Goal: Find specific page/section: Find specific page/section

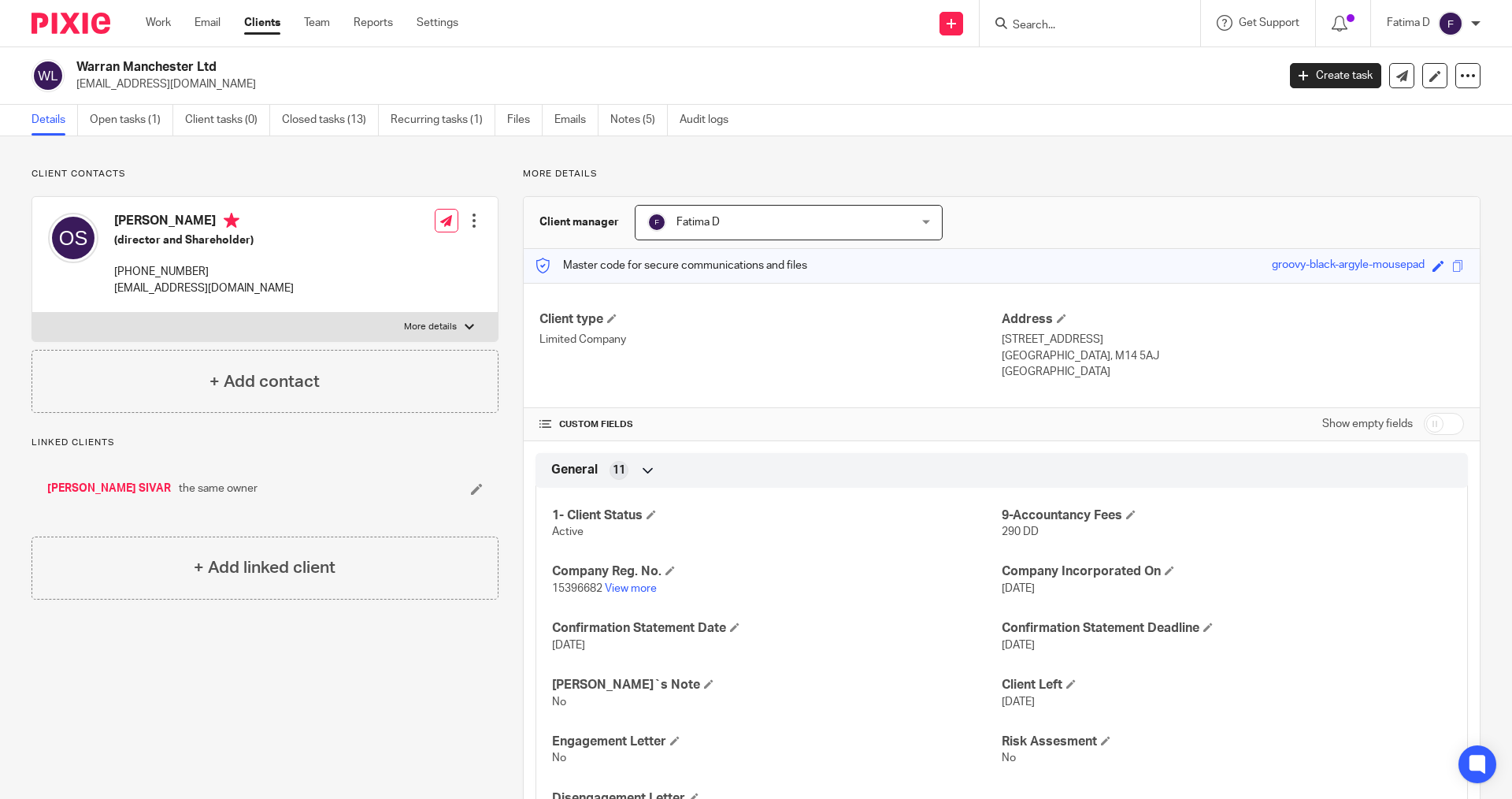
click at [1028, 26] on input "Search" at bounding box center [1082, 26] width 142 height 14
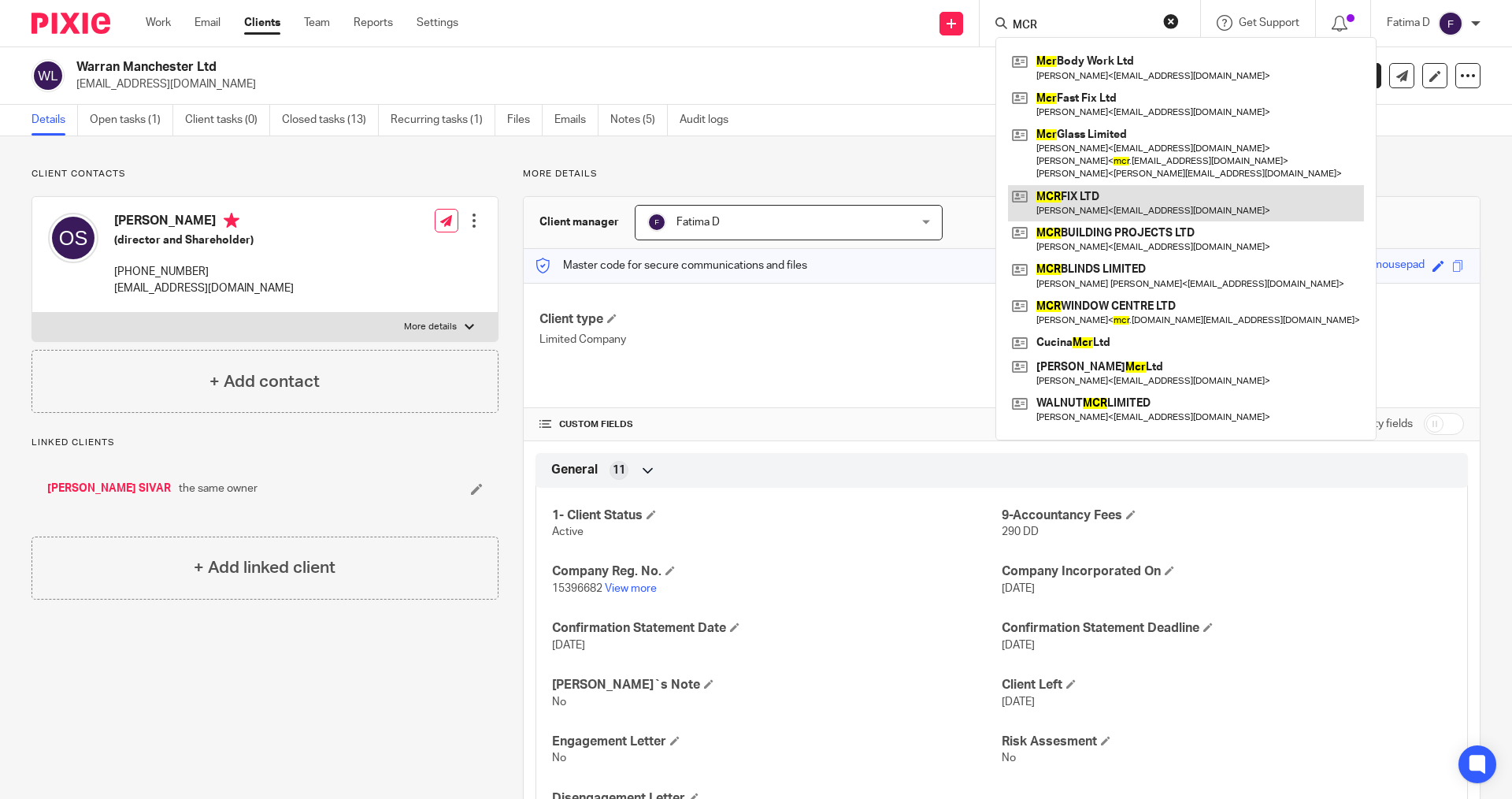
type input "MCR"
click at [1076, 191] on link at bounding box center [1186, 203] width 356 height 36
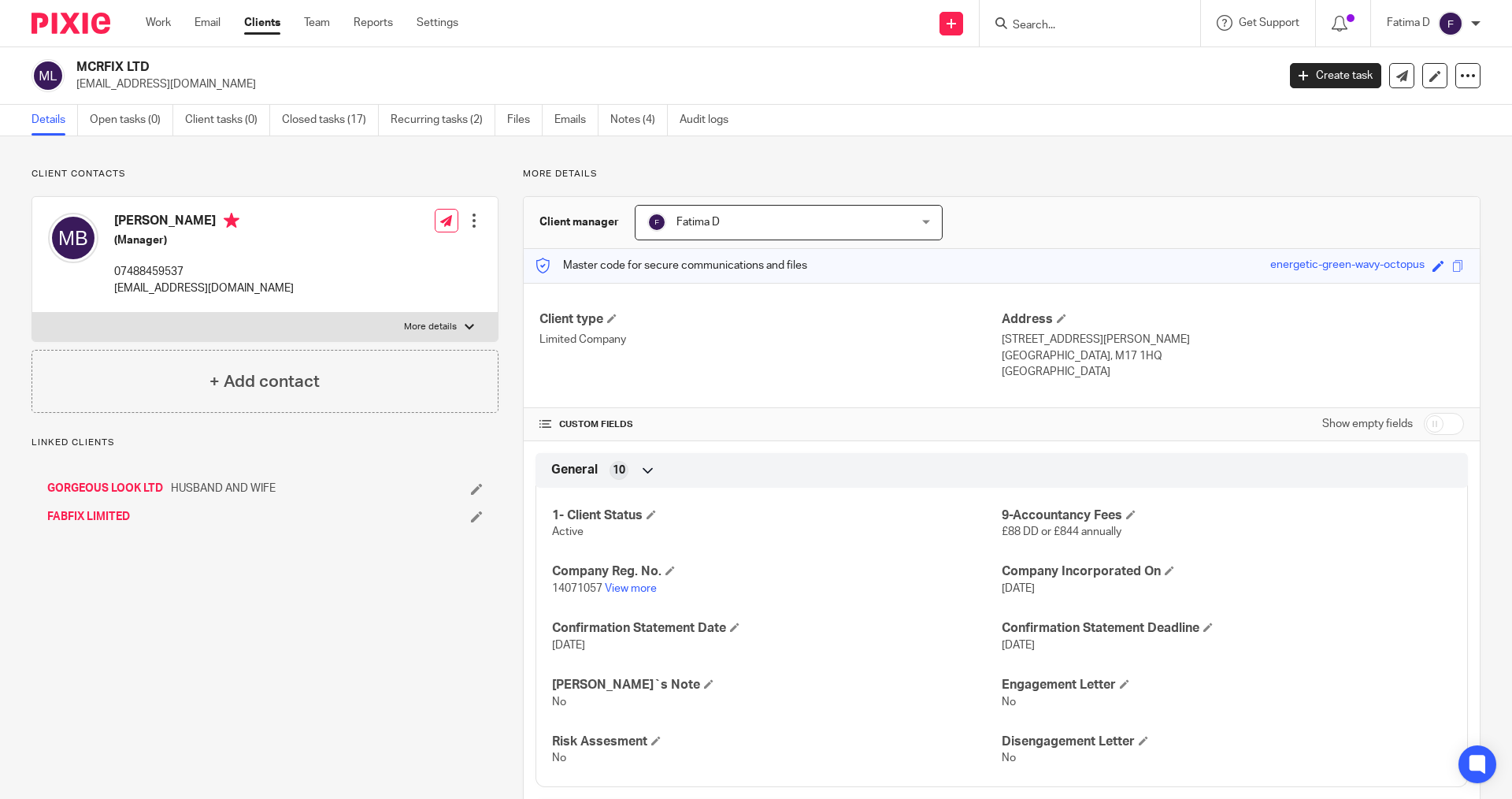
click at [465, 320] on label "More details" at bounding box center [264, 327] width 465 height 29
click at [32, 313] on input "More details" at bounding box center [31, 312] width 1 height 1
checkbox input "true"
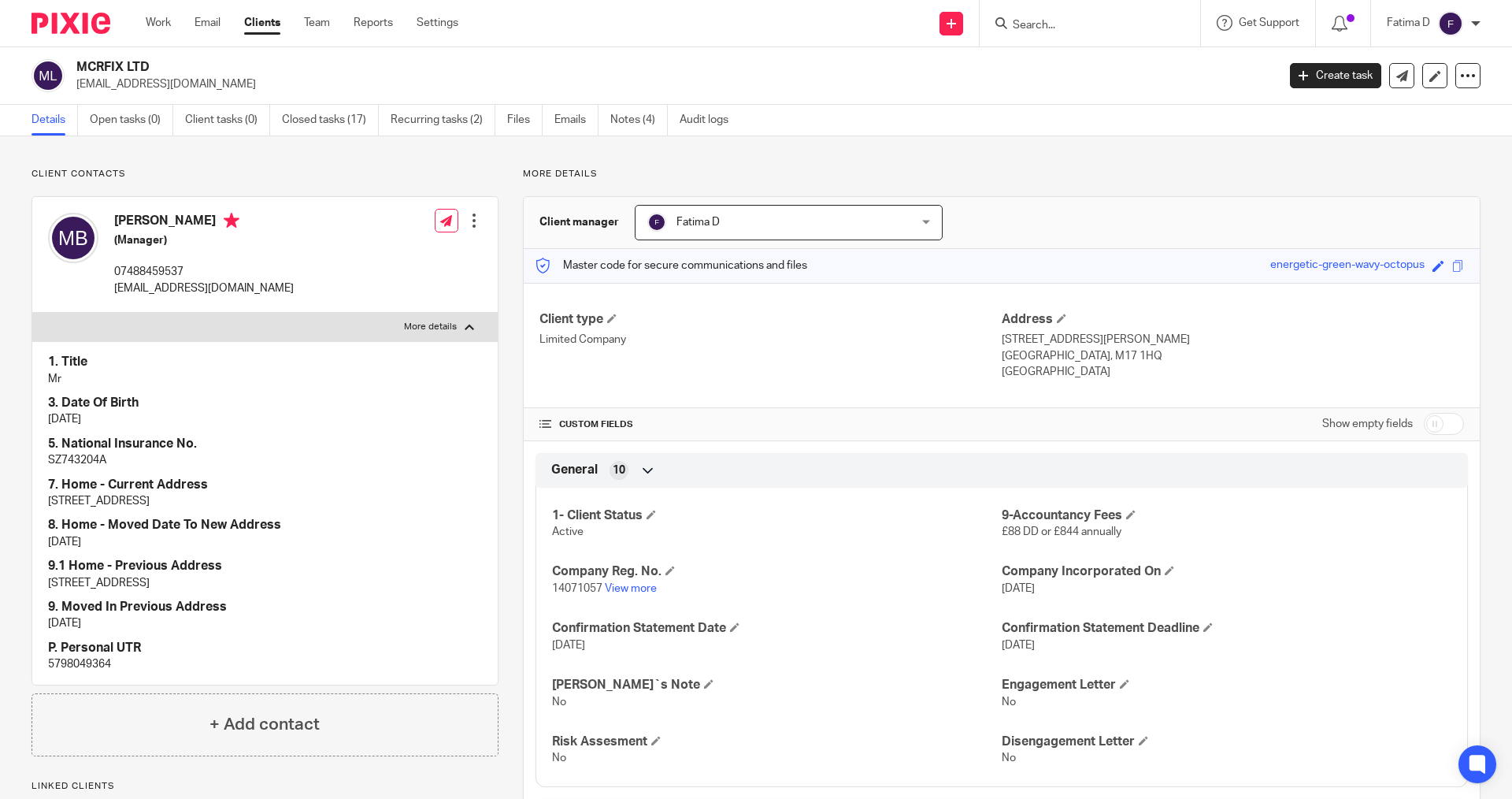
click at [89, 660] on p "5798049364" at bounding box center [265, 664] width 434 height 16
click at [89, 659] on p "5798049364" at bounding box center [265, 664] width 434 height 16
copy p "5798049364"
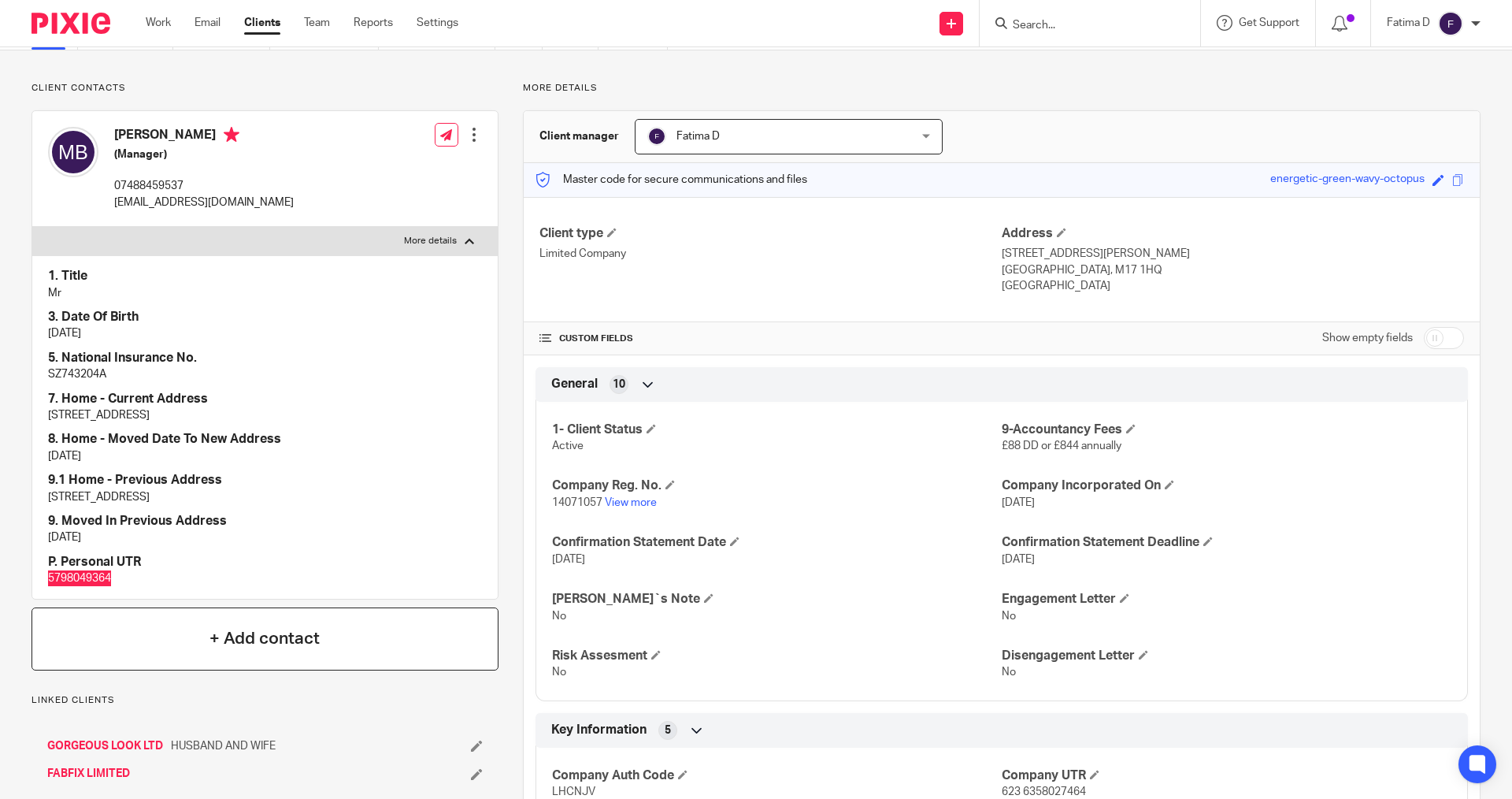
scroll to position [237, 0]
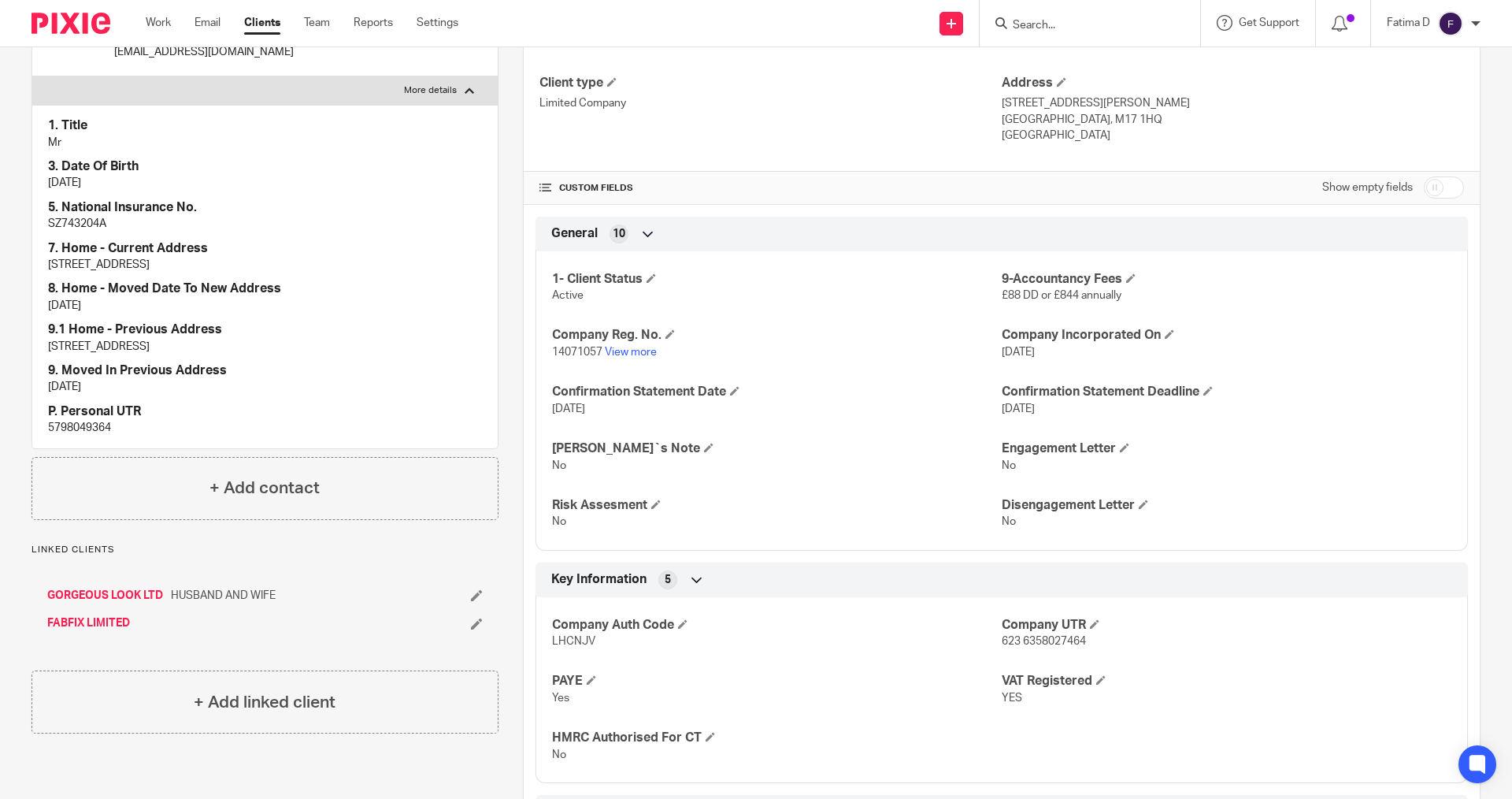
click at [393, 556] on div "Linked clients GORGEOUS LOOK LTD HUSBAND AND WIFE FABFIX LIMITED" at bounding box center [264, 595] width 467 height 104
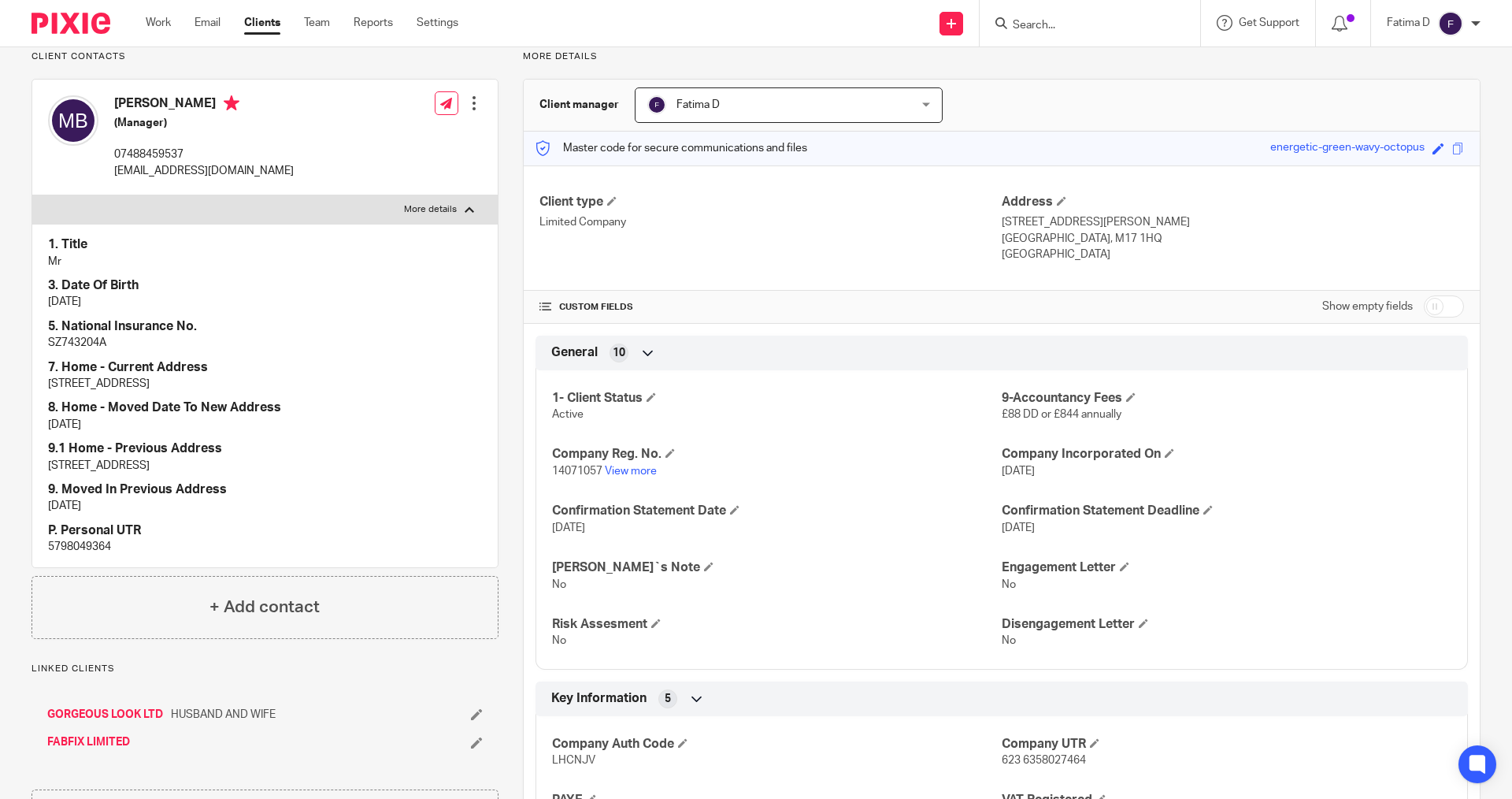
scroll to position [0, 0]
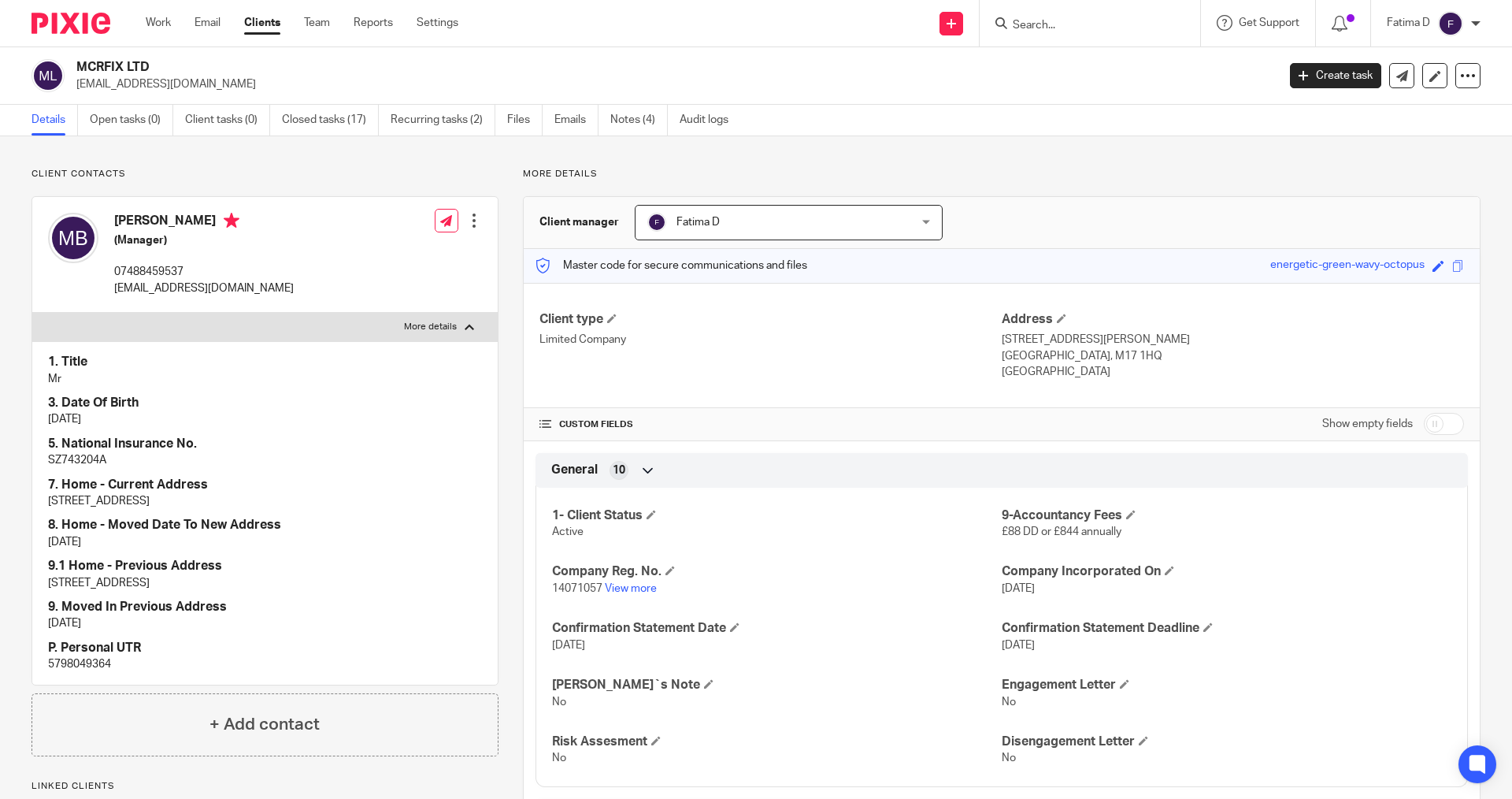
click at [1022, 28] on input "Search" at bounding box center [1082, 26] width 142 height 14
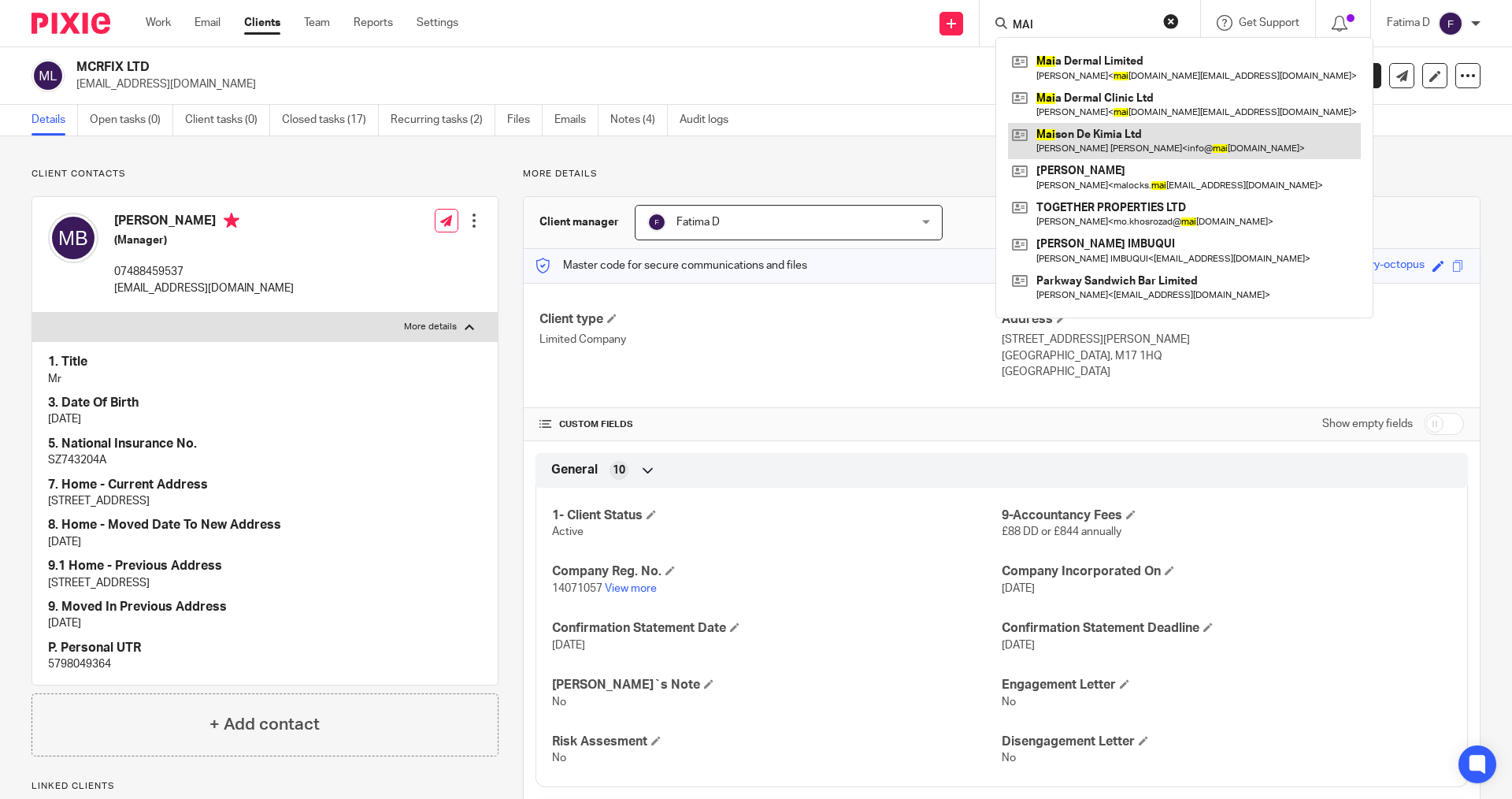
type input "MAI"
click at [1062, 131] on link at bounding box center [1185, 141] width 353 height 36
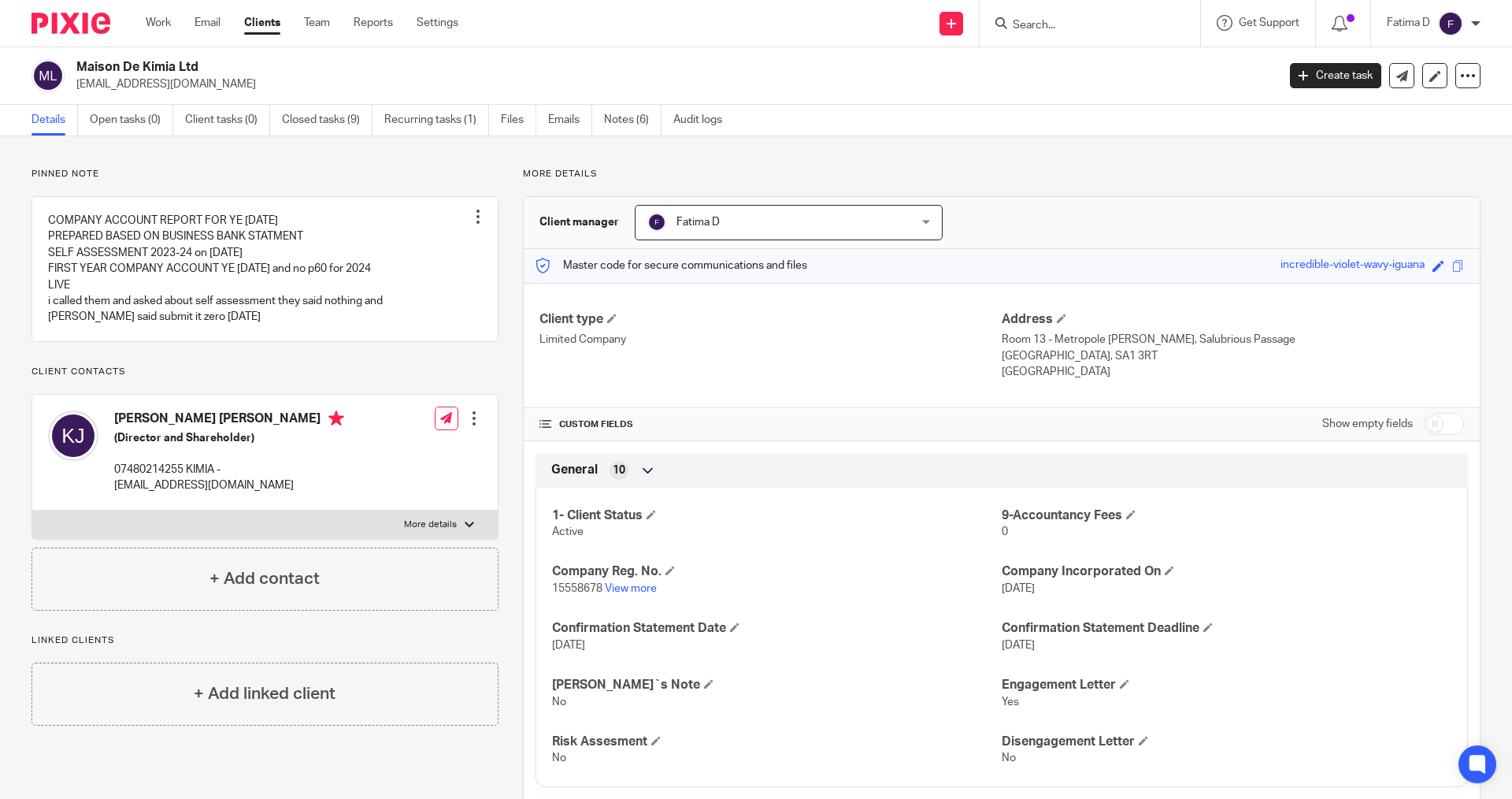
click at [471, 519] on label "More details" at bounding box center [264, 525] width 465 height 29
click at [32, 510] on input "More details" at bounding box center [31, 509] width 1 height 1
checkbox input "true"
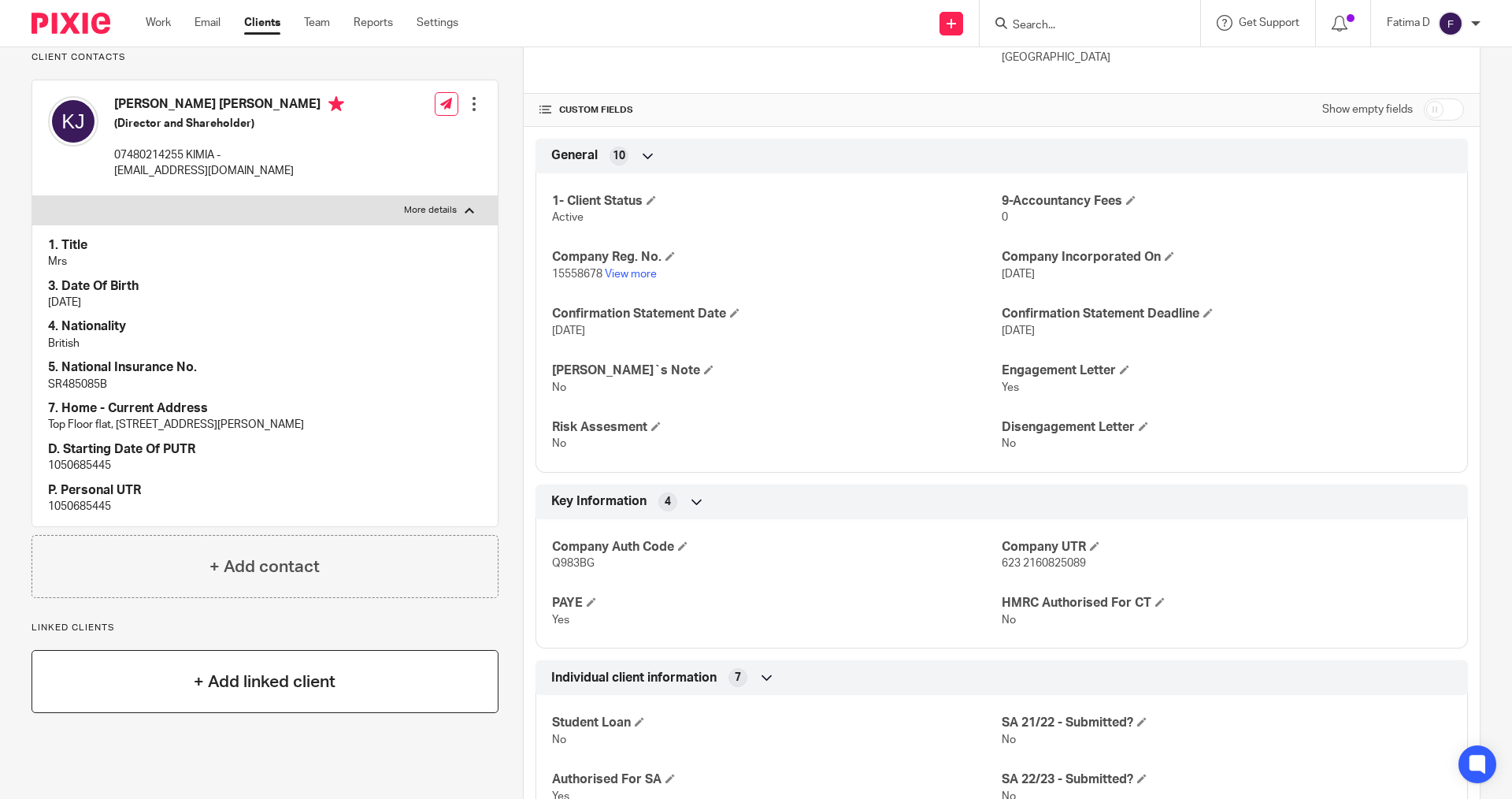
scroll to position [315, 0]
click at [68, 505] on p "1050685445" at bounding box center [265, 506] width 434 height 16
copy p "1050685445"
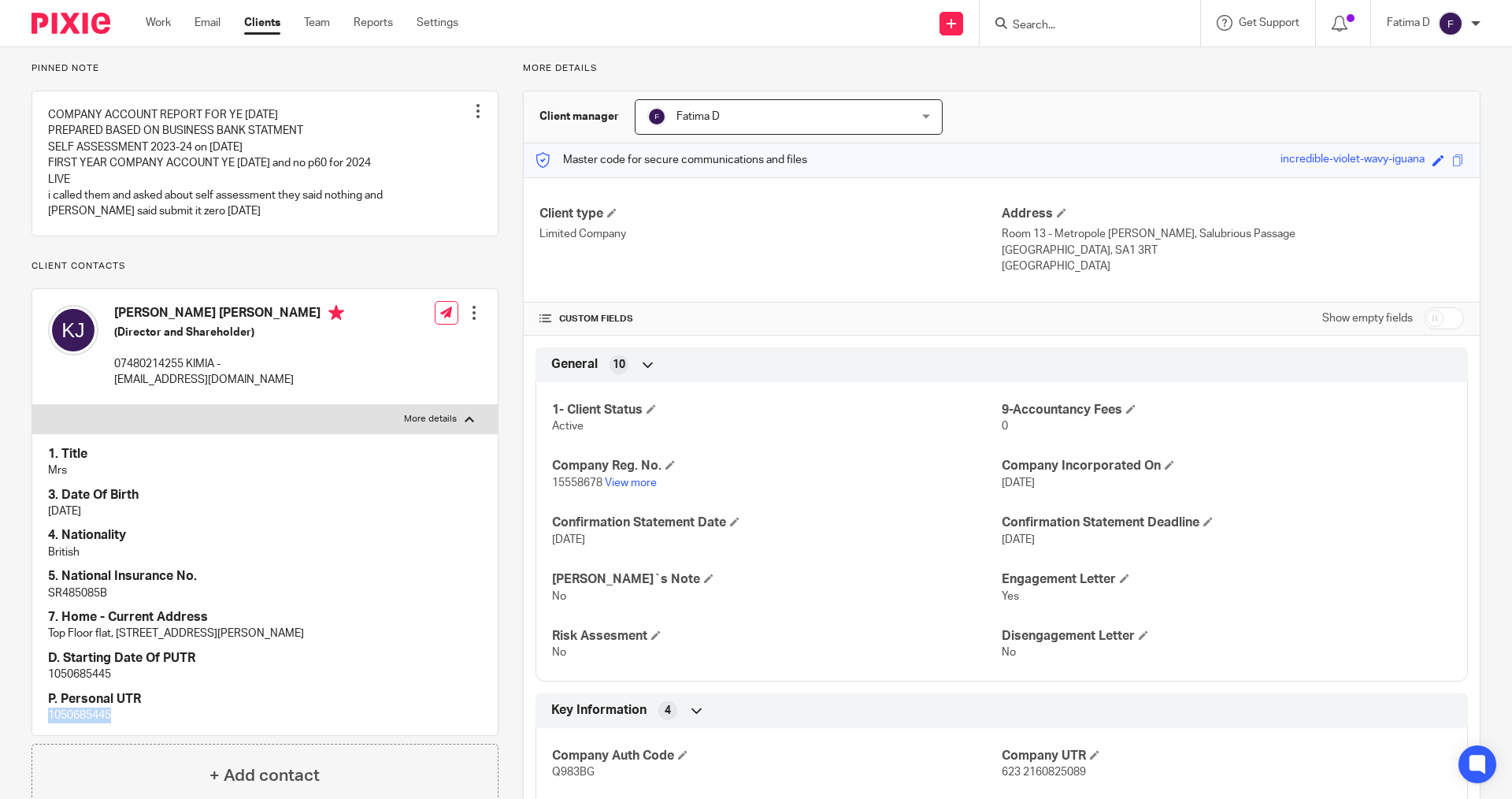
scroll to position [0, 0]
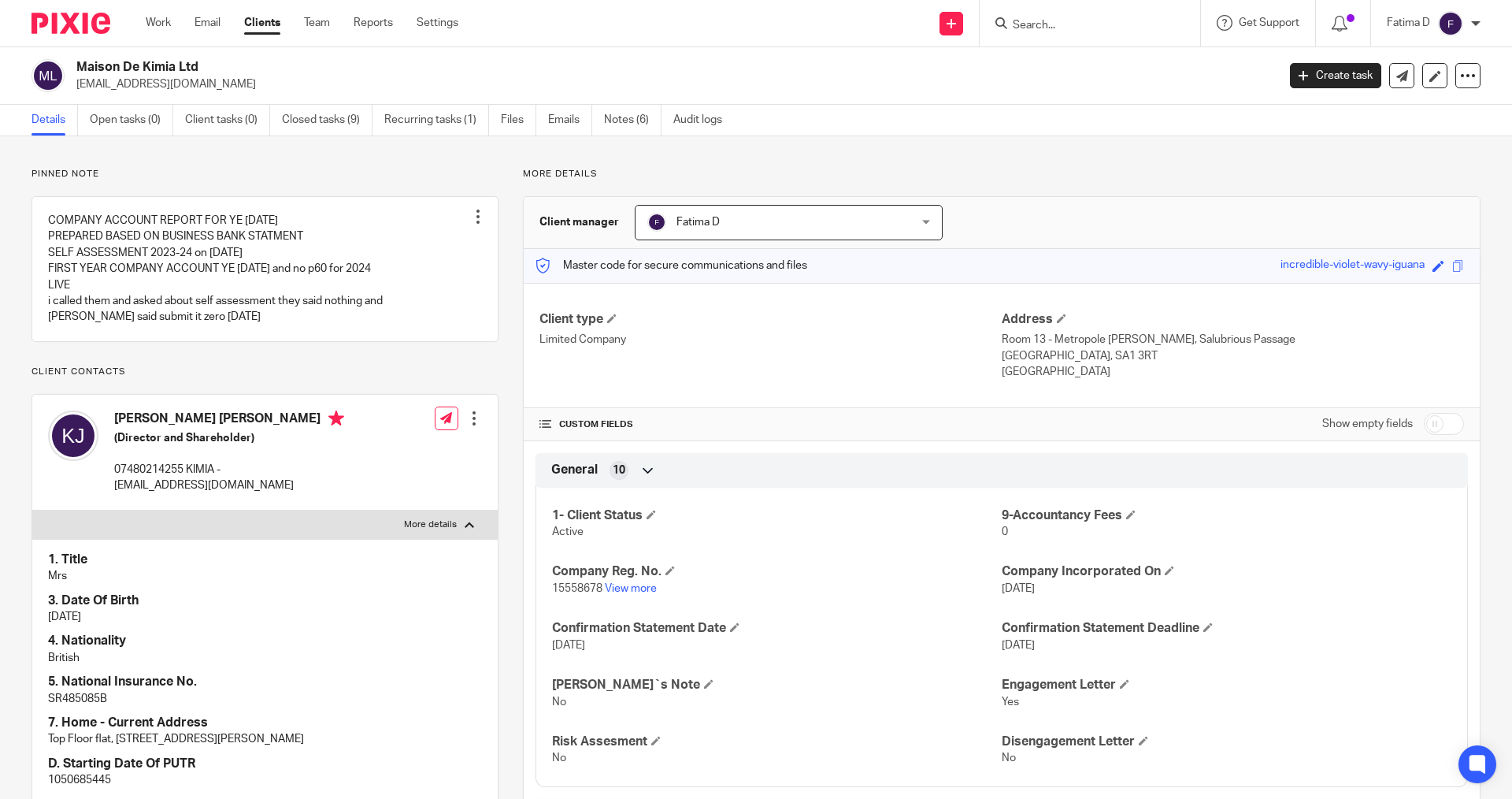
click at [1444, 427] on input "checkbox" at bounding box center [1443, 423] width 40 height 22
checkbox input "true"
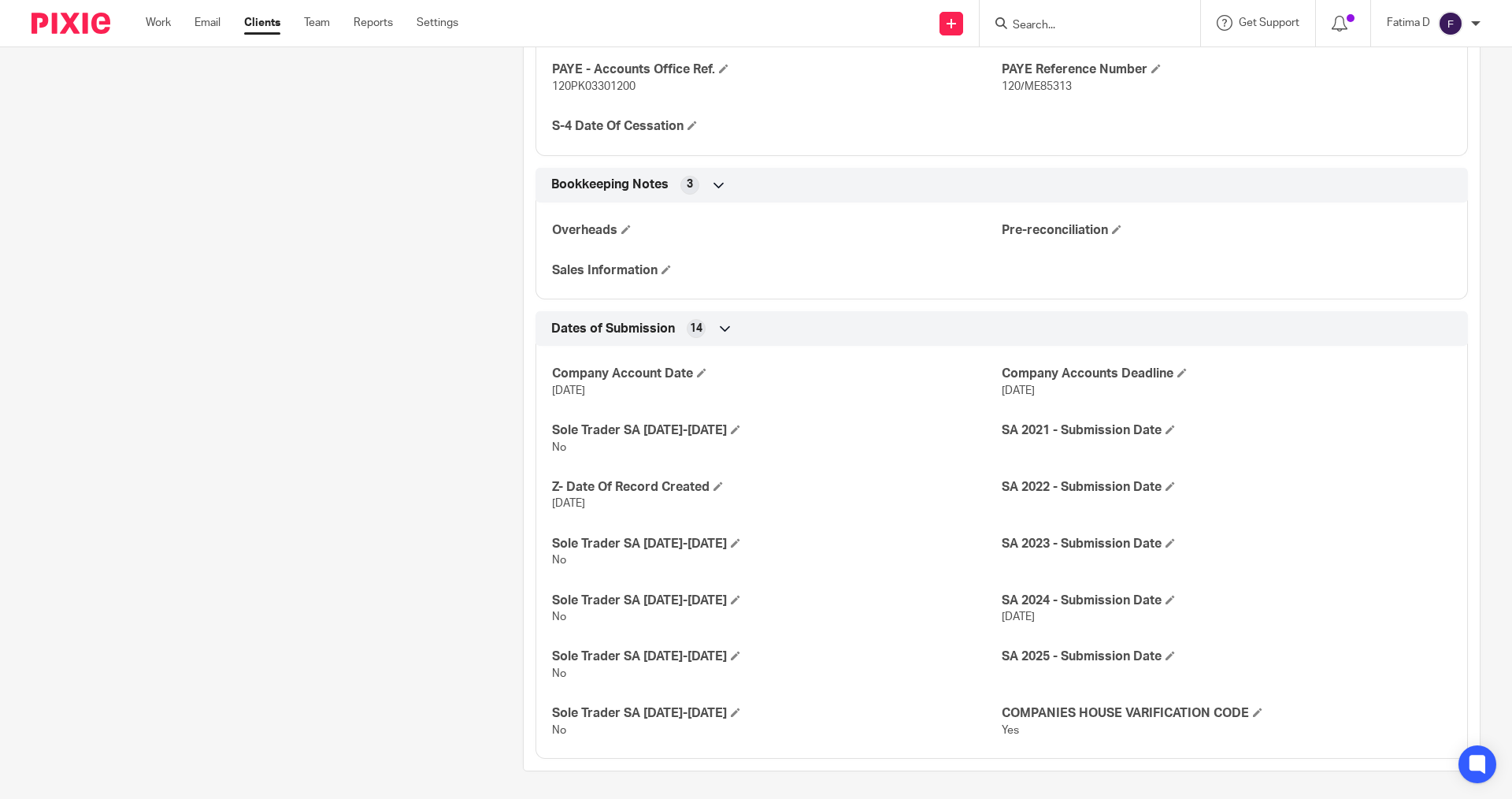
scroll to position [1970, 0]
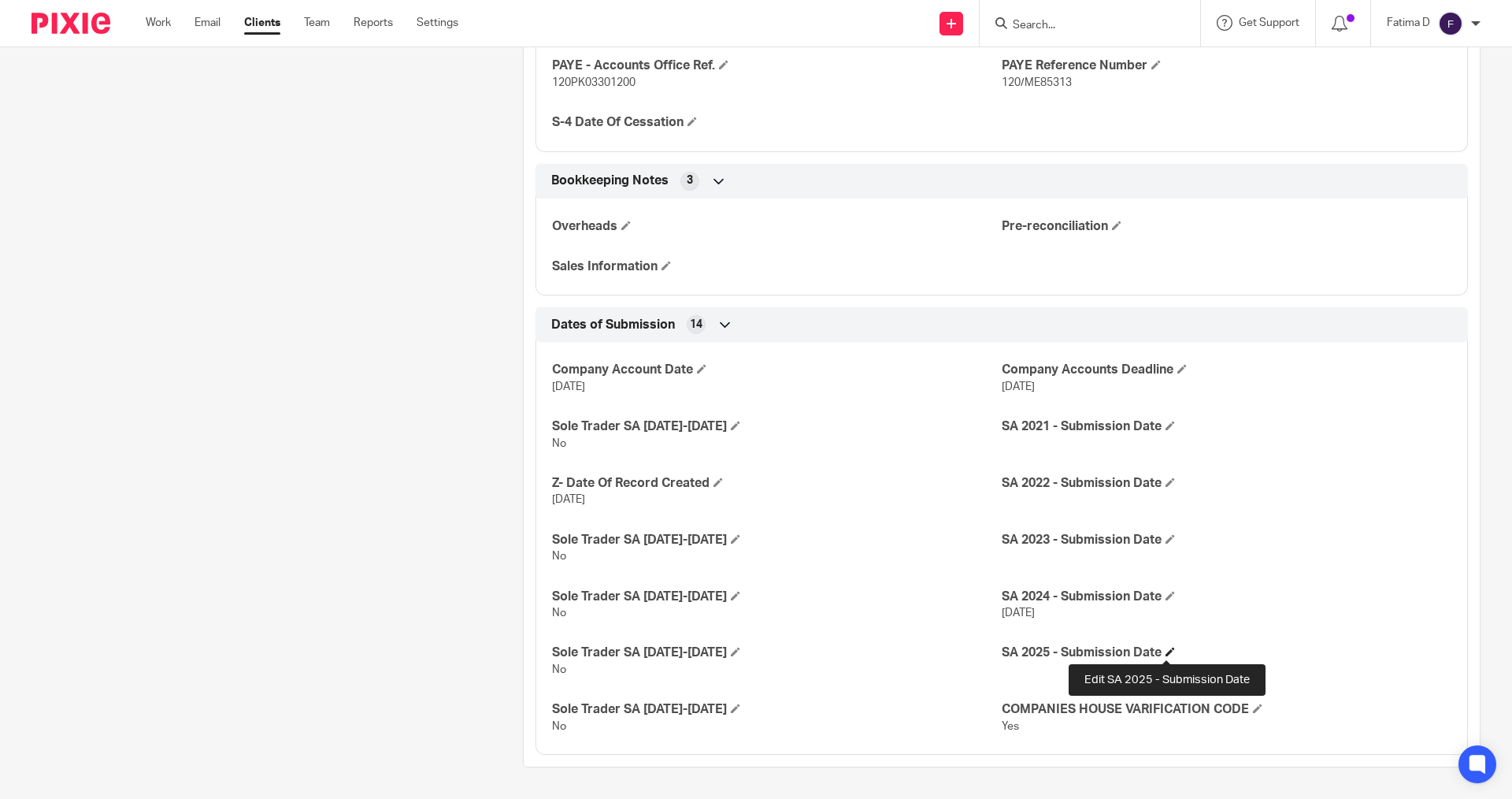
click at [1167, 656] on span at bounding box center [1170, 651] width 10 height 10
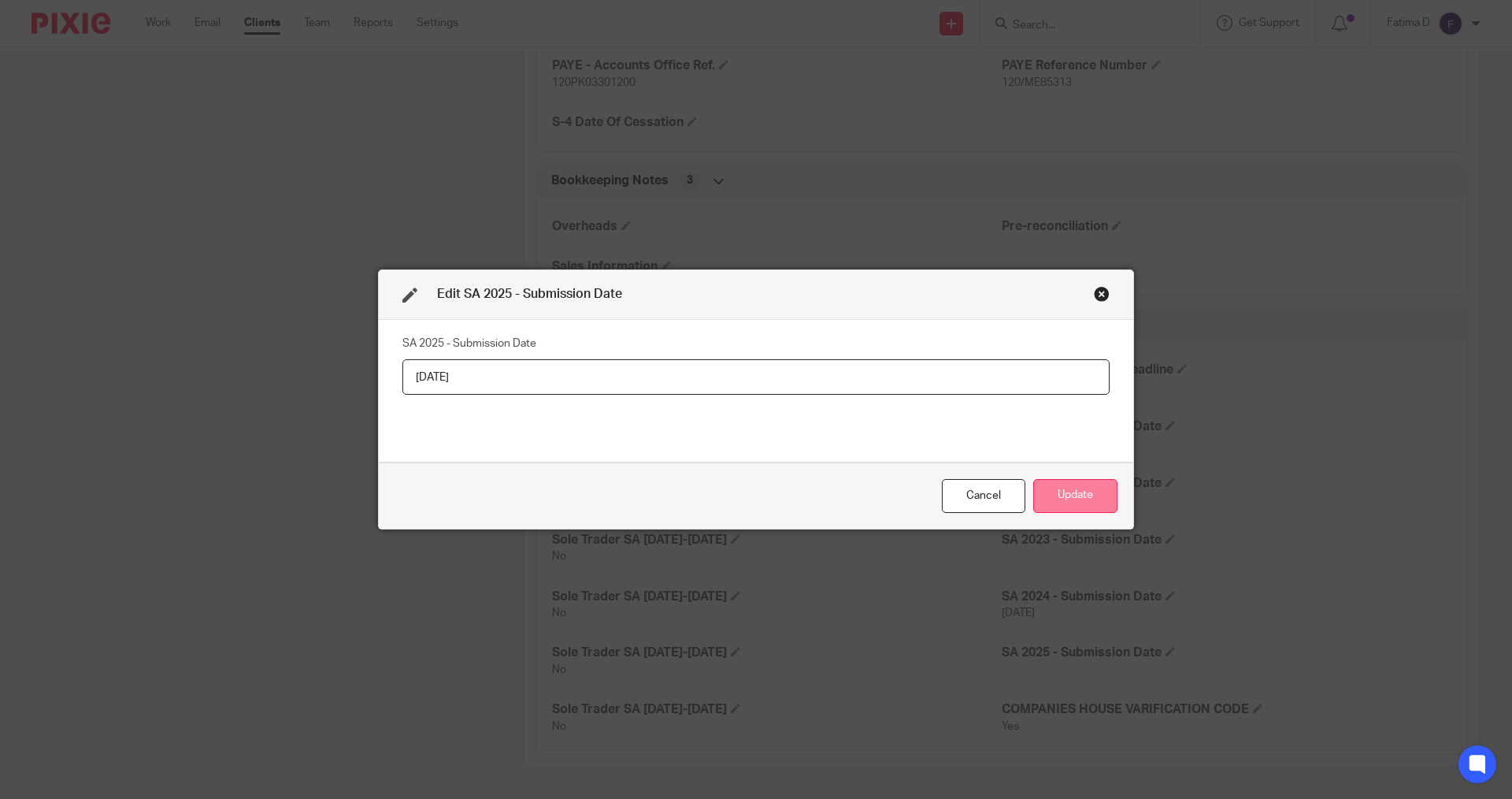
type input "21/08/2025"
click at [1063, 493] on button "Update" at bounding box center [1076, 496] width 84 height 34
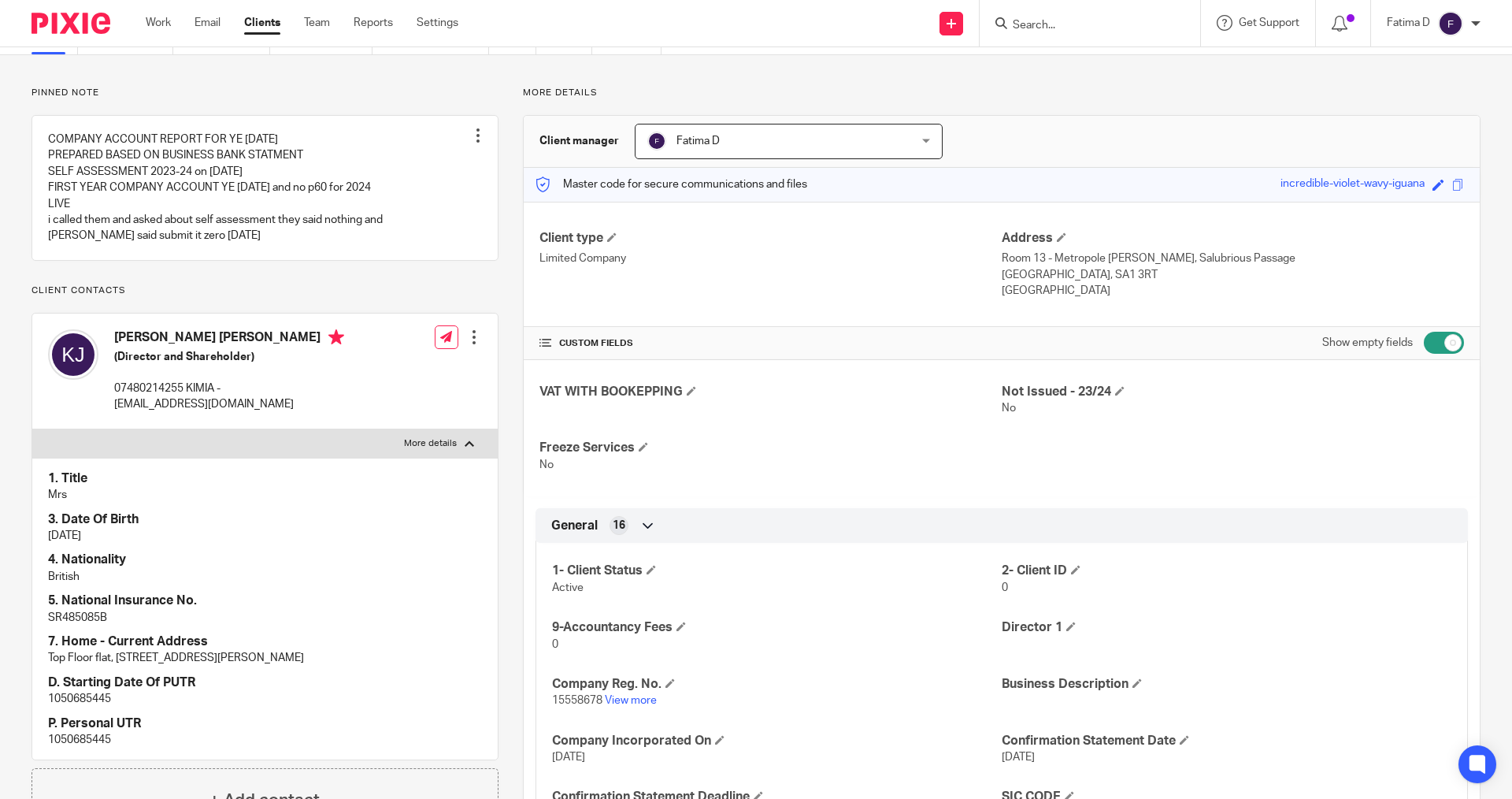
scroll to position [0, 0]
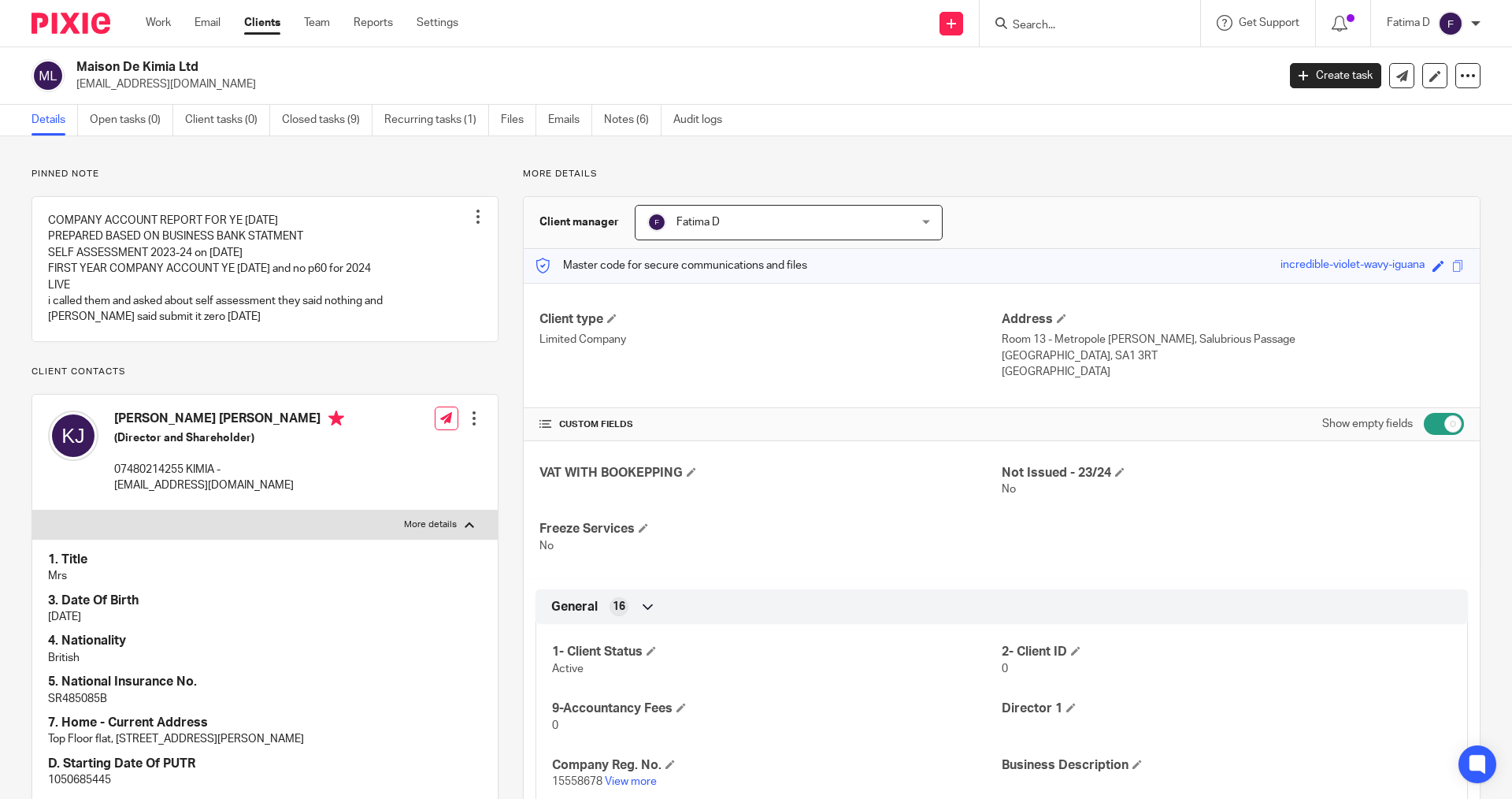
click at [1040, 23] on input "Search" at bounding box center [1082, 26] width 142 height 14
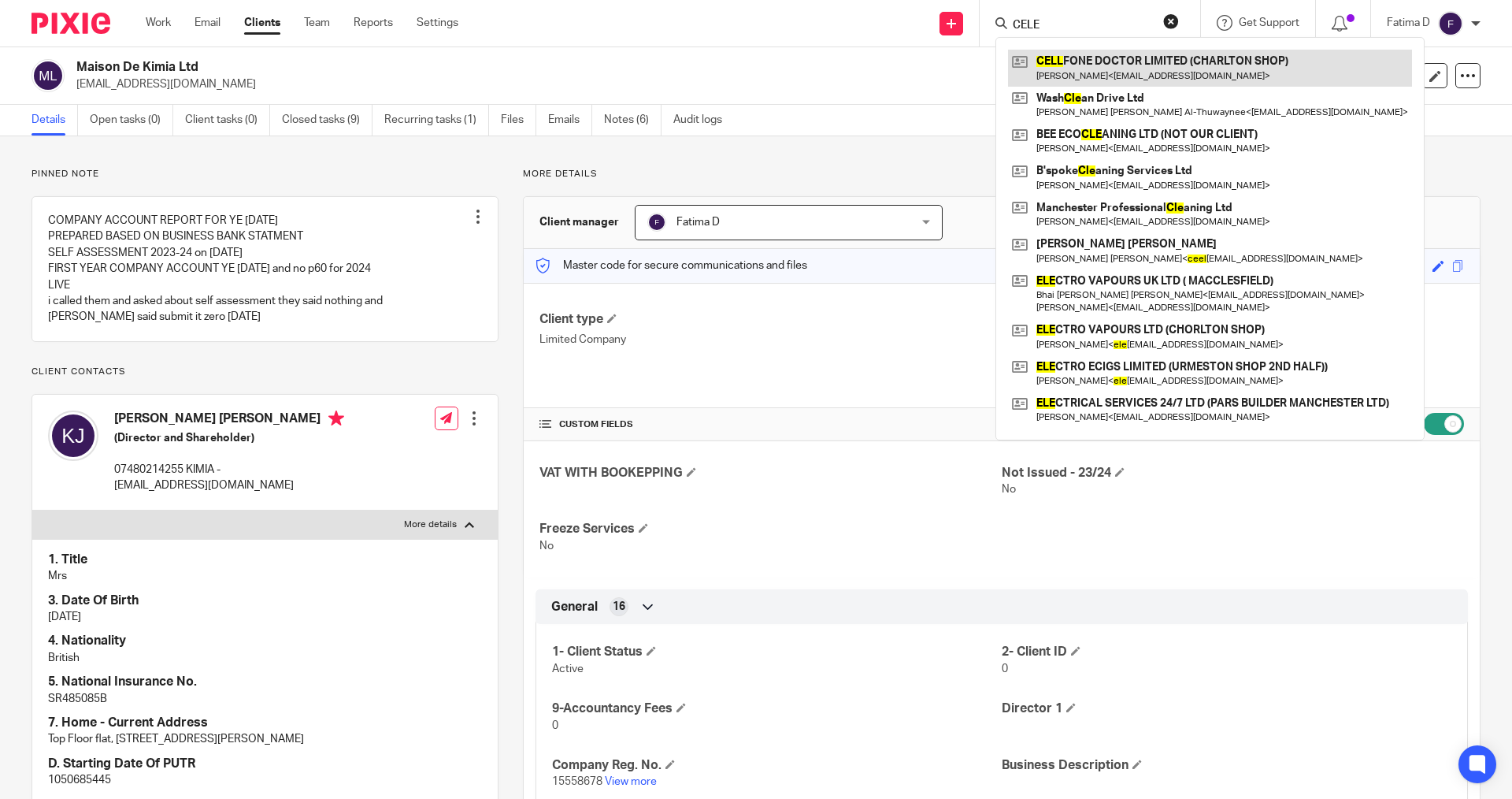
type input "CELE"
click at [1097, 64] on link at bounding box center [1210, 67] width 404 height 36
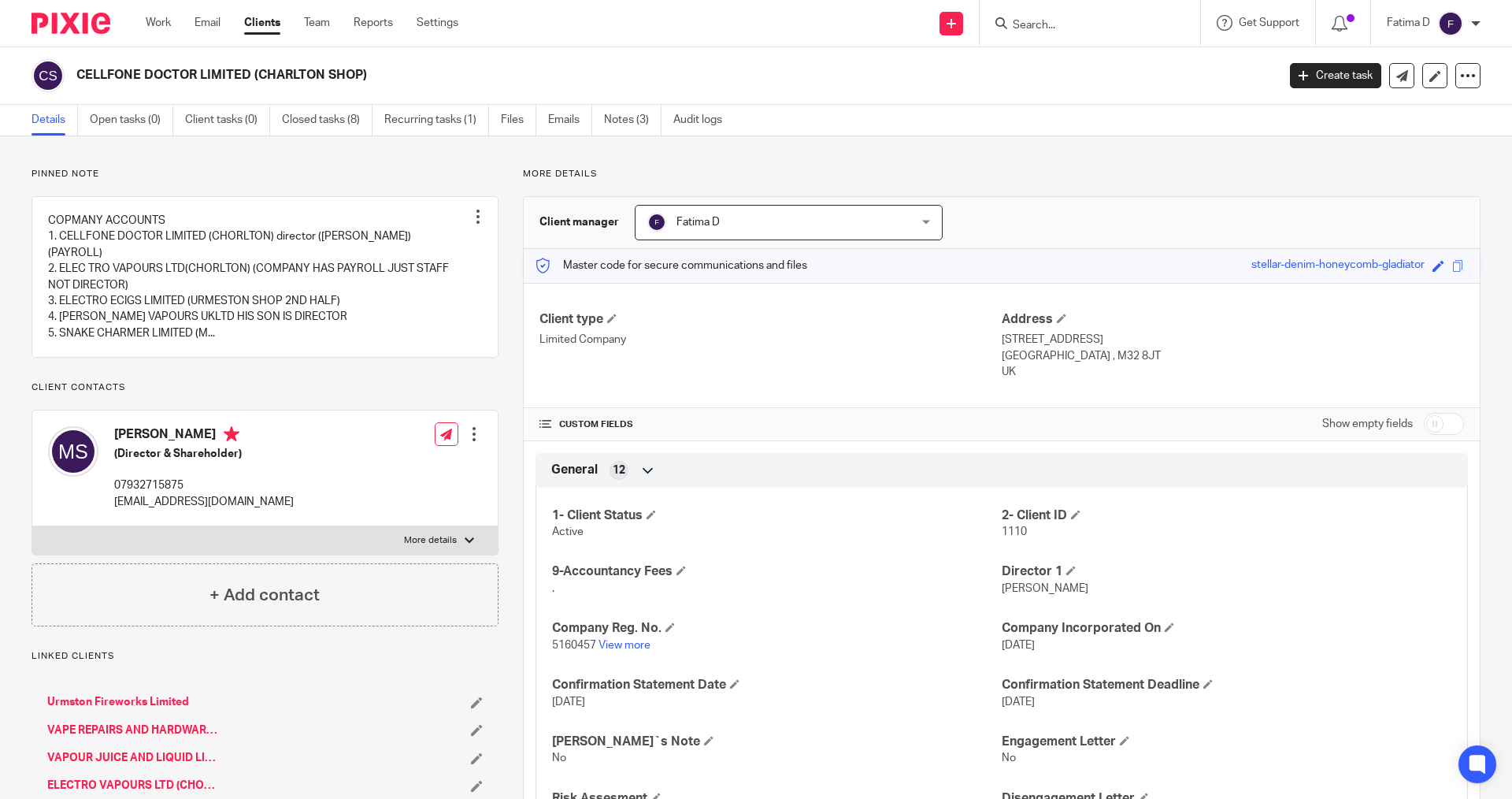
click at [465, 544] on div at bounding box center [469, 540] width 10 height 10
click at [32, 526] on input "More details" at bounding box center [31, 525] width 1 height 1
checkbox input "true"
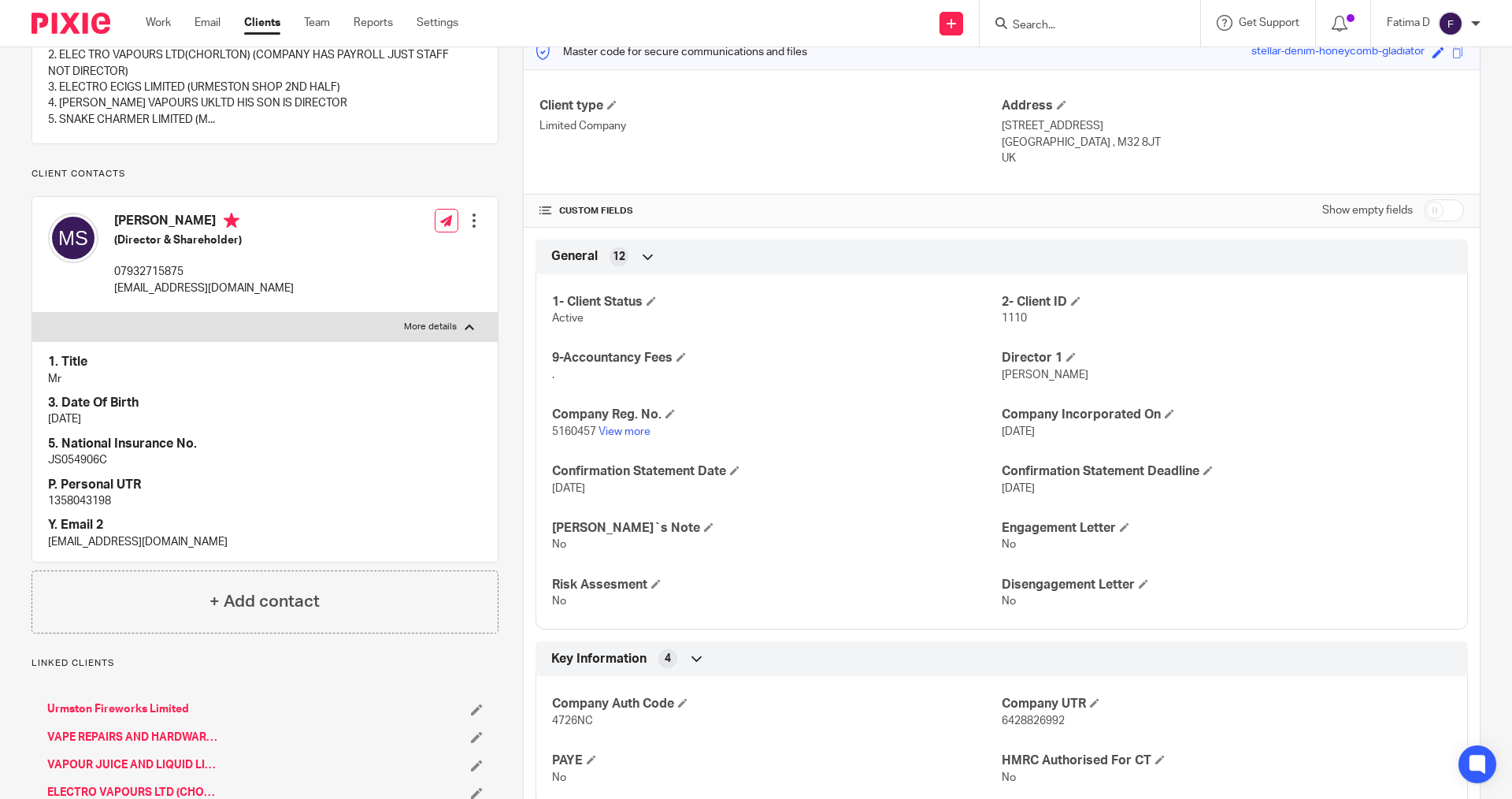
scroll to position [237, 0]
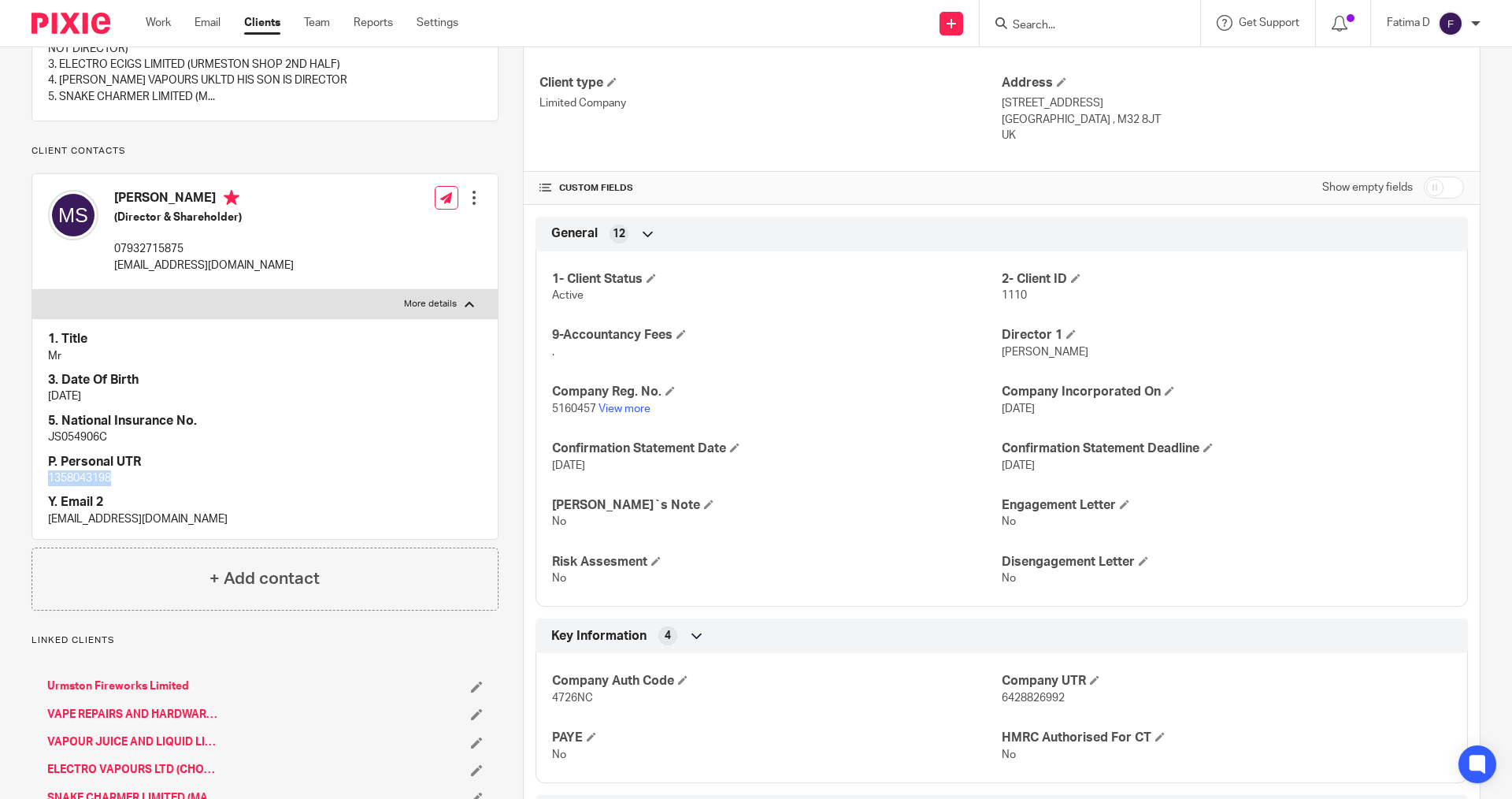
drag, startPoint x: 125, startPoint y: 474, endPoint x: 44, endPoint y: 478, distance: 81.1
click at [44, 478] on div "1. Title Mr 3. Date Of Birth 18/06/1978 5. National Insurance No. JS054906C P. …" at bounding box center [264, 429] width 465 height 221
copy p "1358043198"
click at [114, 680] on link "Urmston Fireworks Limited" at bounding box center [118, 686] width 142 height 16
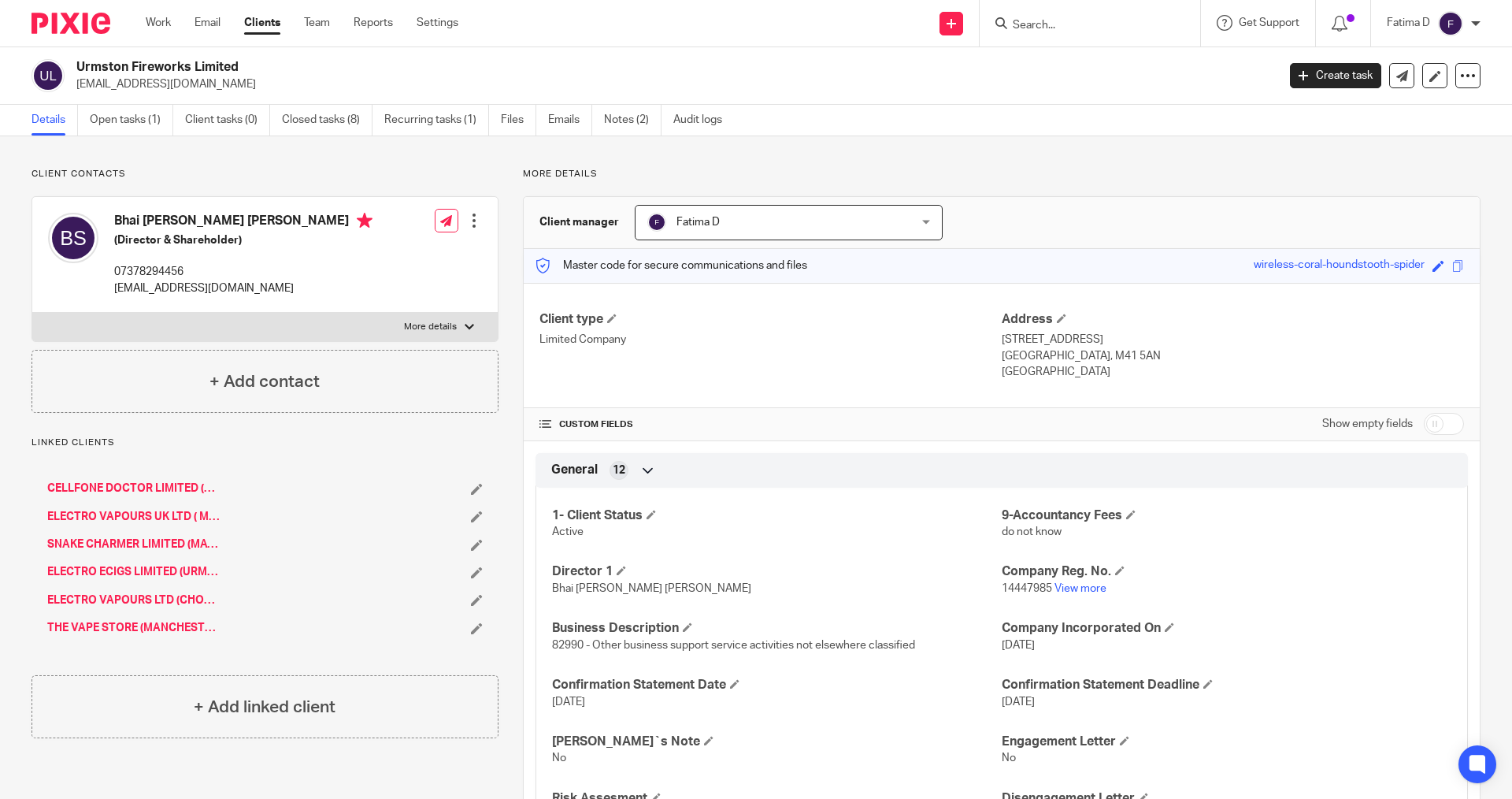
click at [471, 327] on label "More details" at bounding box center [264, 327] width 465 height 29
click at [32, 313] on input "More details" at bounding box center [31, 312] width 1 height 1
checkbox input "true"
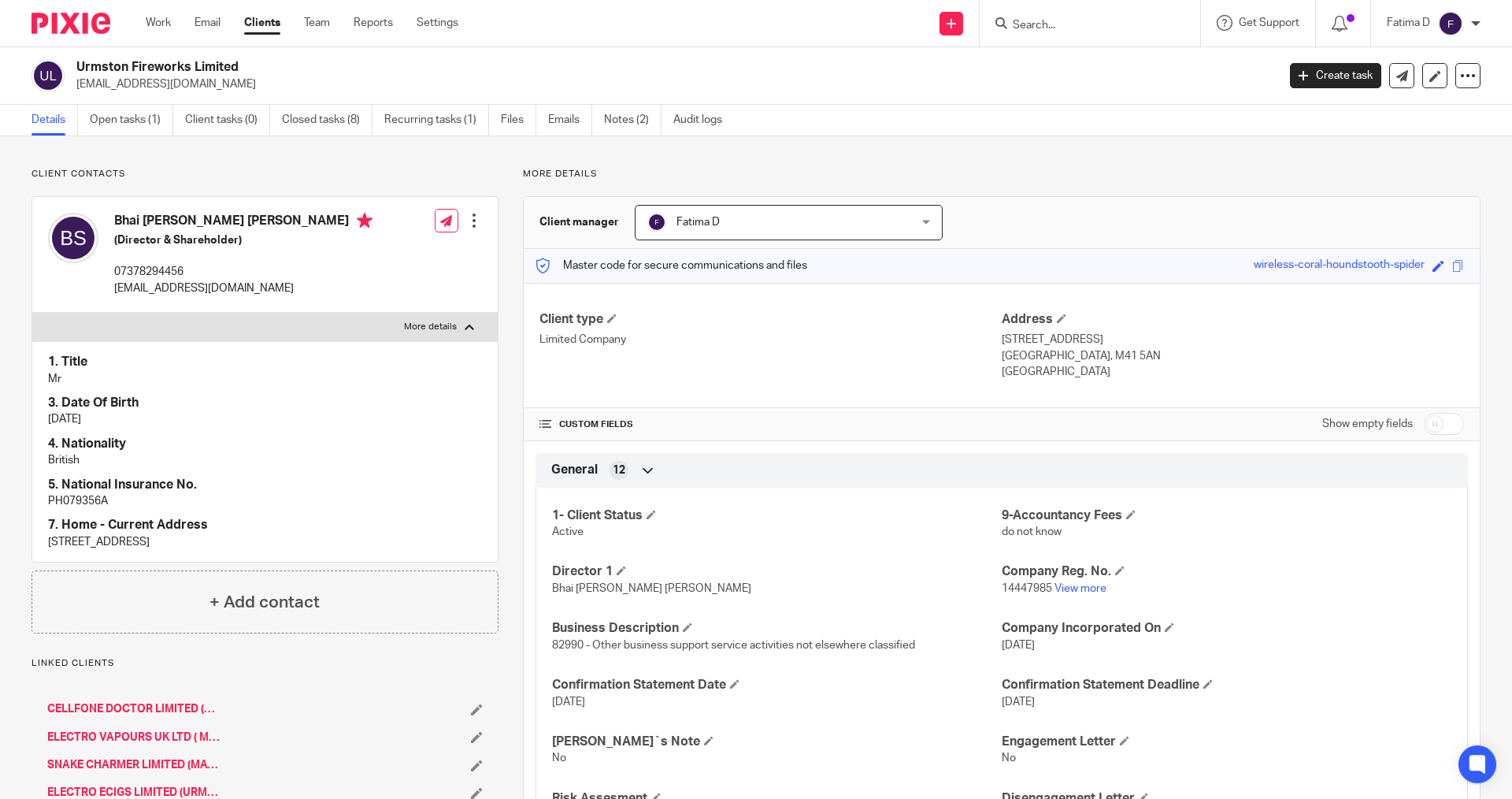
click at [1028, 21] on input "Search" at bounding box center [1082, 26] width 142 height 14
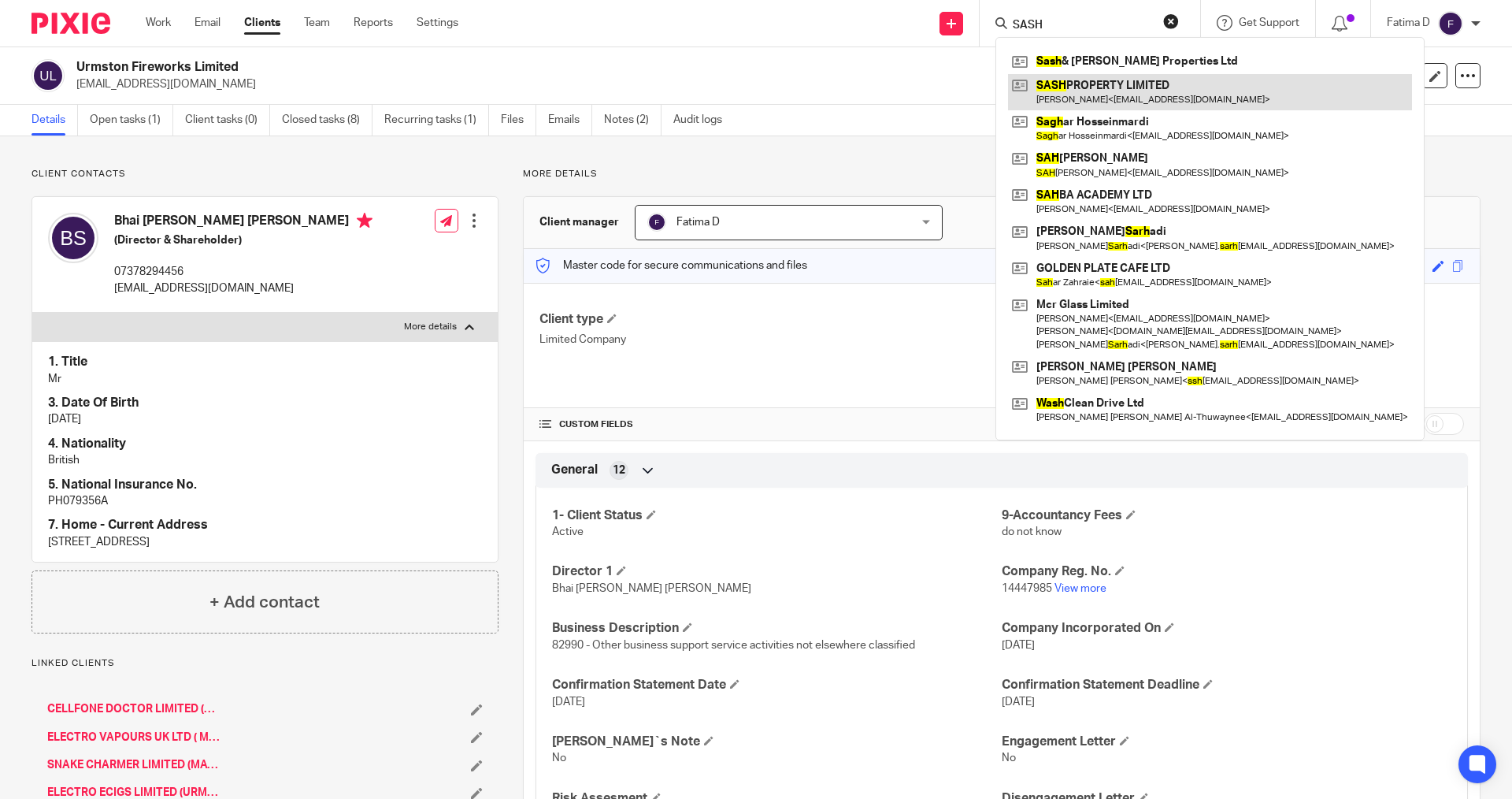
type input "SASH"
click at [1064, 89] on link at bounding box center [1210, 92] width 404 height 36
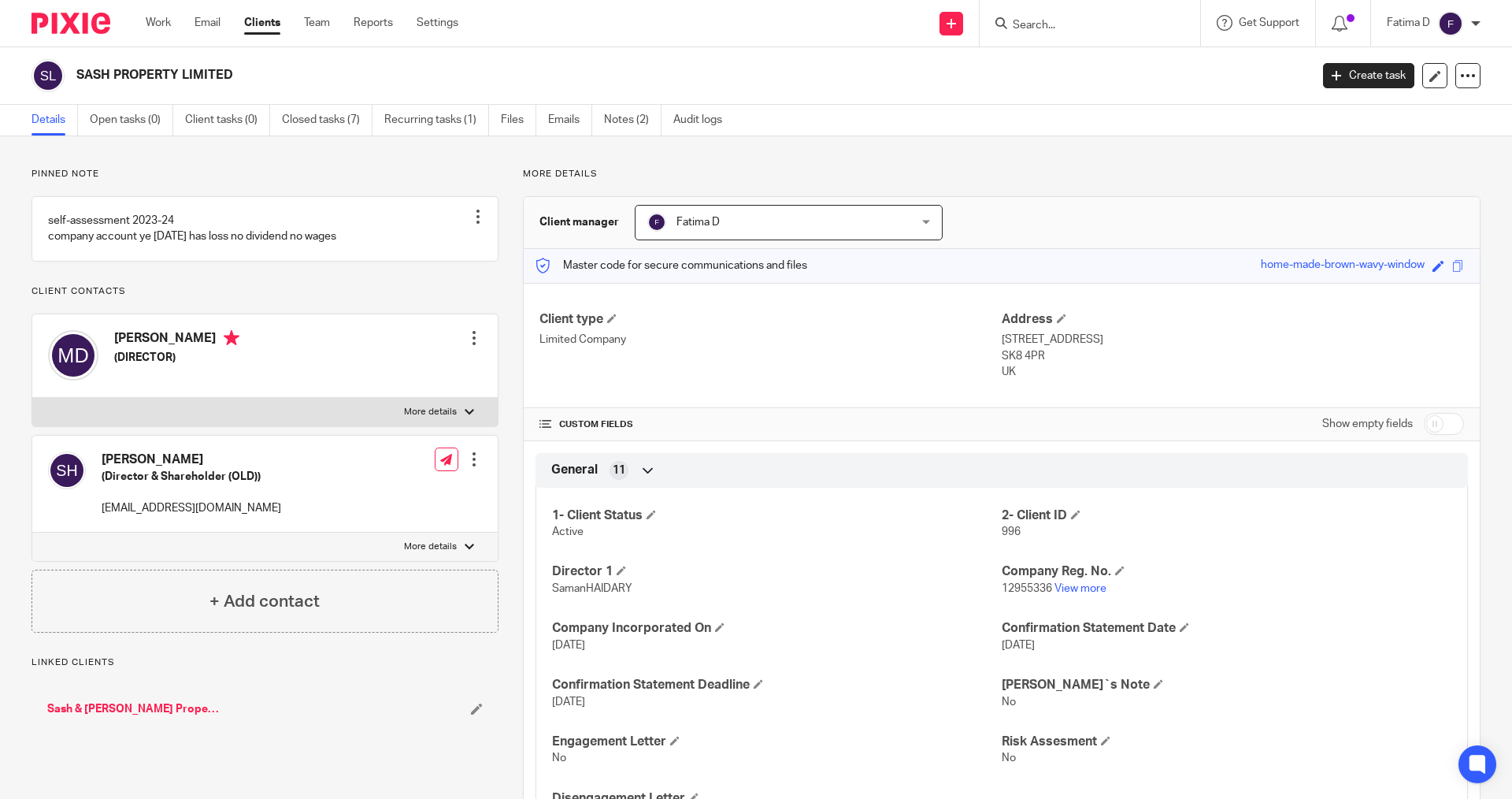
click at [464, 412] on div at bounding box center [469, 412] width 10 height 10
click at [32, 398] on input "More details" at bounding box center [31, 397] width 1 height 1
checkbox input "true"
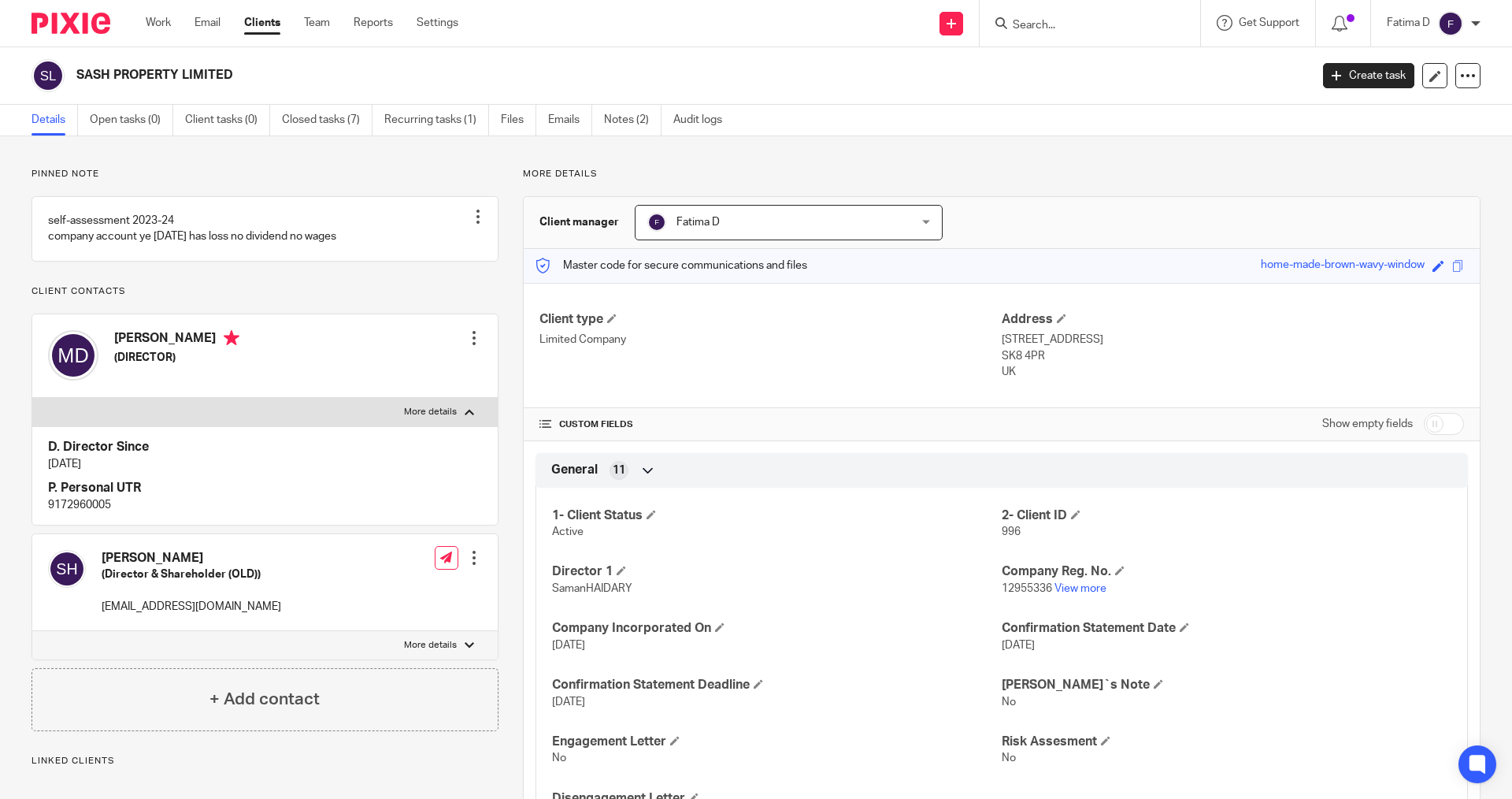
click at [98, 503] on p "9172960005" at bounding box center [265, 505] width 434 height 16
copy div "9172960005"
